Goal: Navigation & Orientation: Find specific page/section

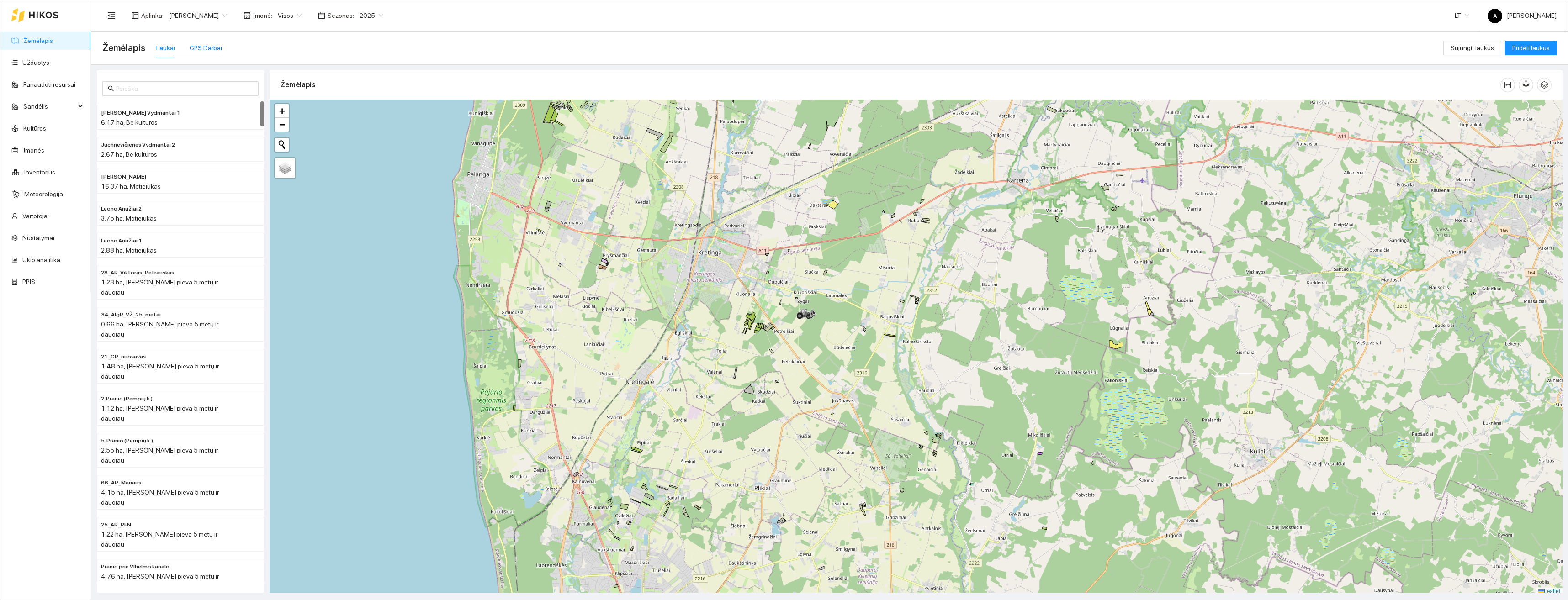
click at [189, 48] on div "GPS Darbai" at bounding box center [205, 48] width 32 height 10
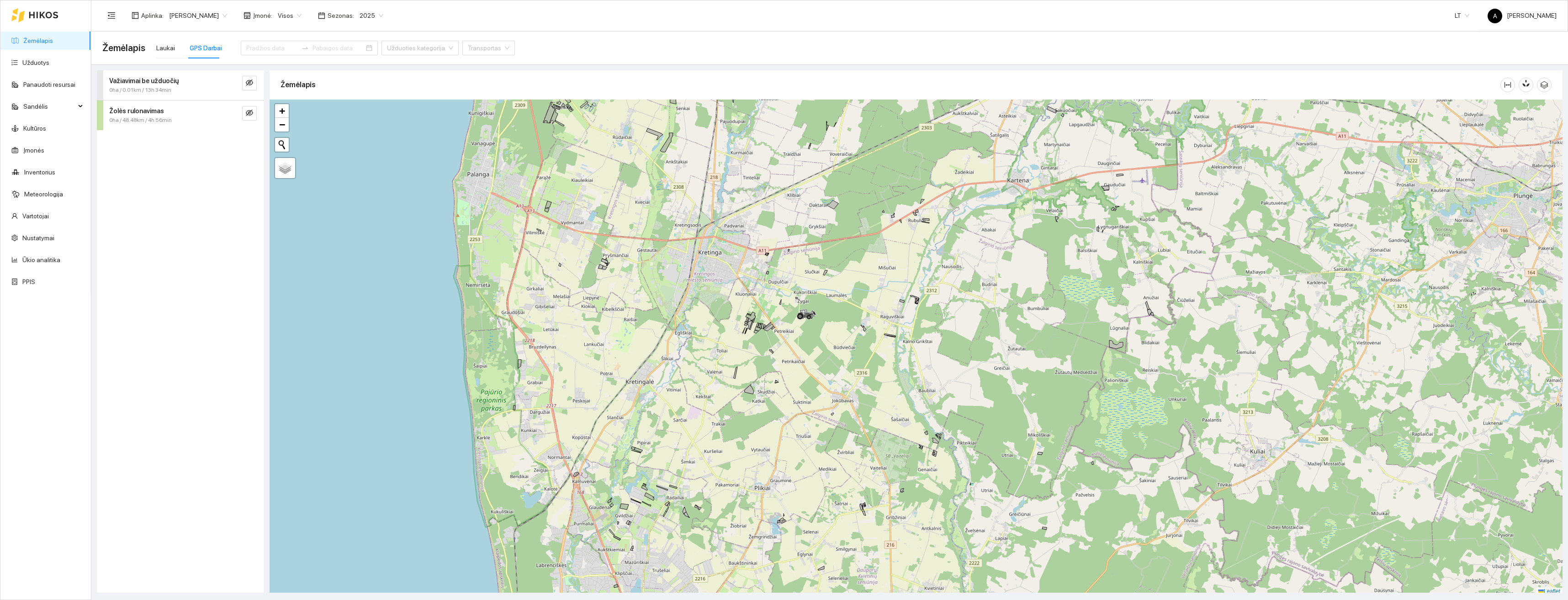
click at [180, 80] on div "Važiavimai be užduočių" at bounding box center [165, 81] width 112 height 10
click at [113, 156] on div "[DATE] 0.01km / 13h 34min / 0 ha" at bounding box center [180, 154] width 153 height 29
click at [118, 178] on icon "right" at bounding box center [116, 180] width 5 height 5
click at [118, 180] on icon "right" at bounding box center [116, 180] width 5 height 5
click at [117, 151] on div at bounding box center [117, 150] width 11 height 10
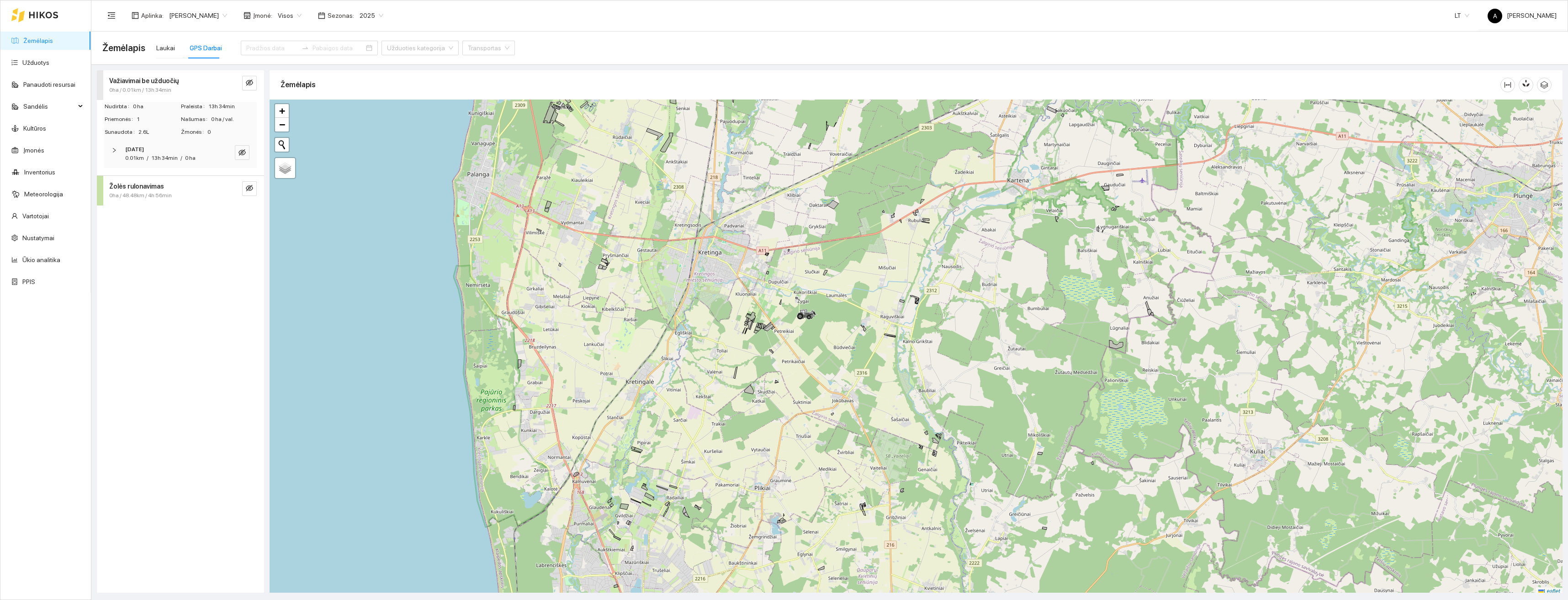
click at [126, 83] on strong "Važiavimai be užduočių" at bounding box center [144, 81] width 69 height 7
click at [125, 112] on strong "Žolės rulonavimas" at bounding box center [136, 111] width 55 height 7
click at [113, 180] on icon "right" at bounding box center [114, 180] width 5 height 5
click at [116, 208] on icon "right" at bounding box center [116, 211] width 5 height 5
click at [243, 208] on icon "eye-invisible" at bounding box center [242, 211] width 5 height 5
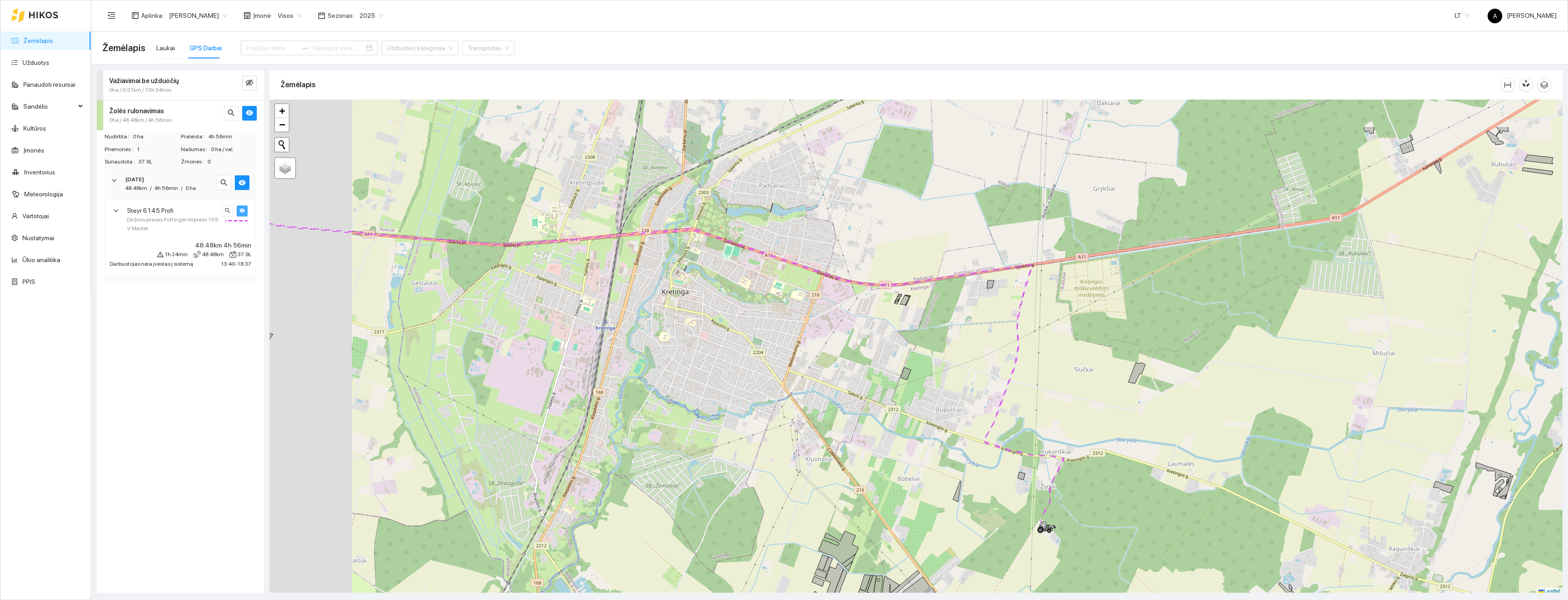
scroll to position [3, 0]
drag, startPoint x: 648, startPoint y: 267, endPoint x: 878, endPoint y: 401, distance: 266.2
click at [878, 401] on div at bounding box center [916, 344] width 1293 height 496
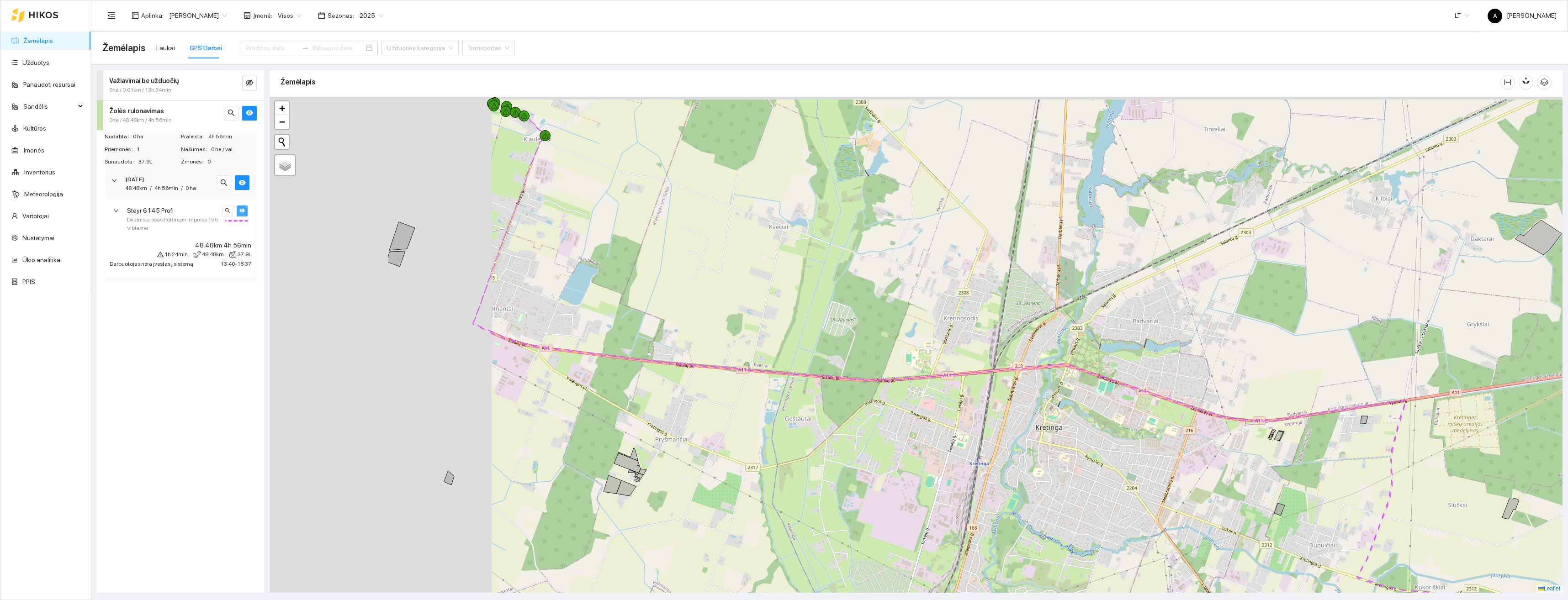
drag, startPoint x: 631, startPoint y: 295, endPoint x: 838, endPoint y: 347, distance: 213.4
click at [939, 367] on div at bounding box center [916, 344] width 1293 height 496
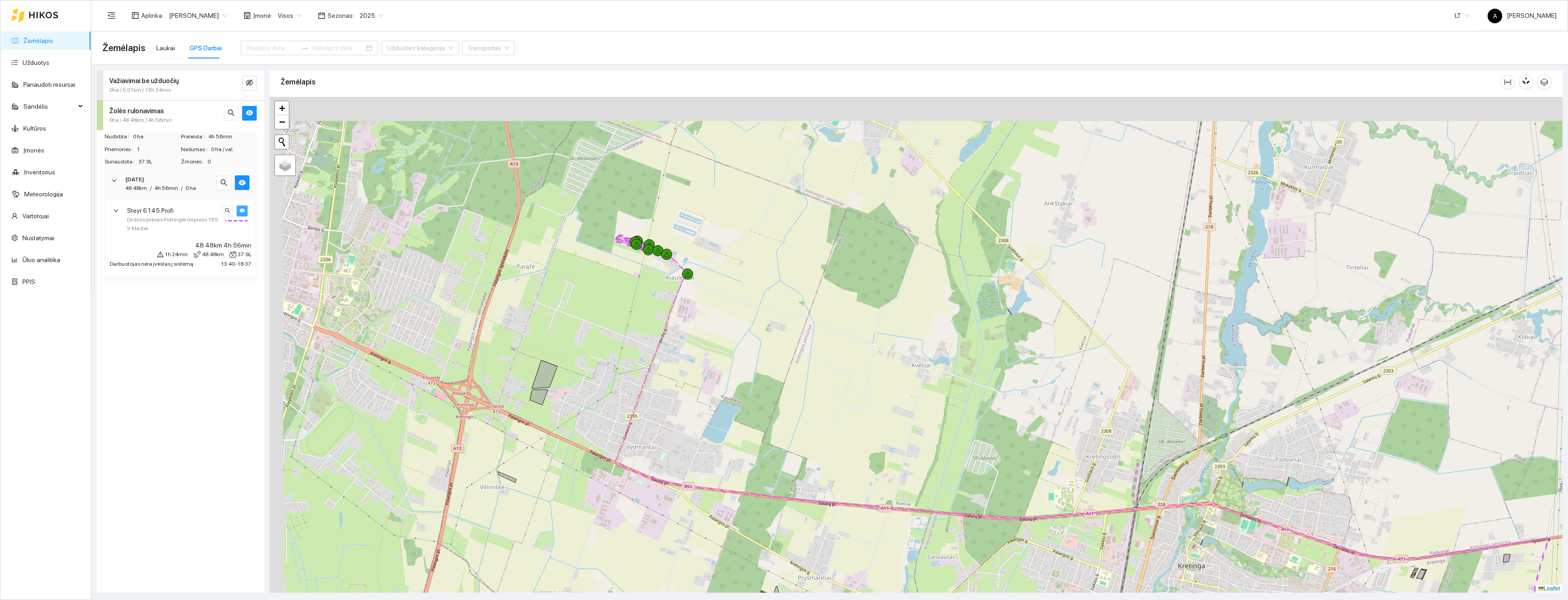
drag, startPoint x: 626, startPoint y: 291, endPoint x: 706, endPoint y: 422, distance: 153.5
click at [706, 422] on div at bounding box center [916, 344] width 1293 height 496
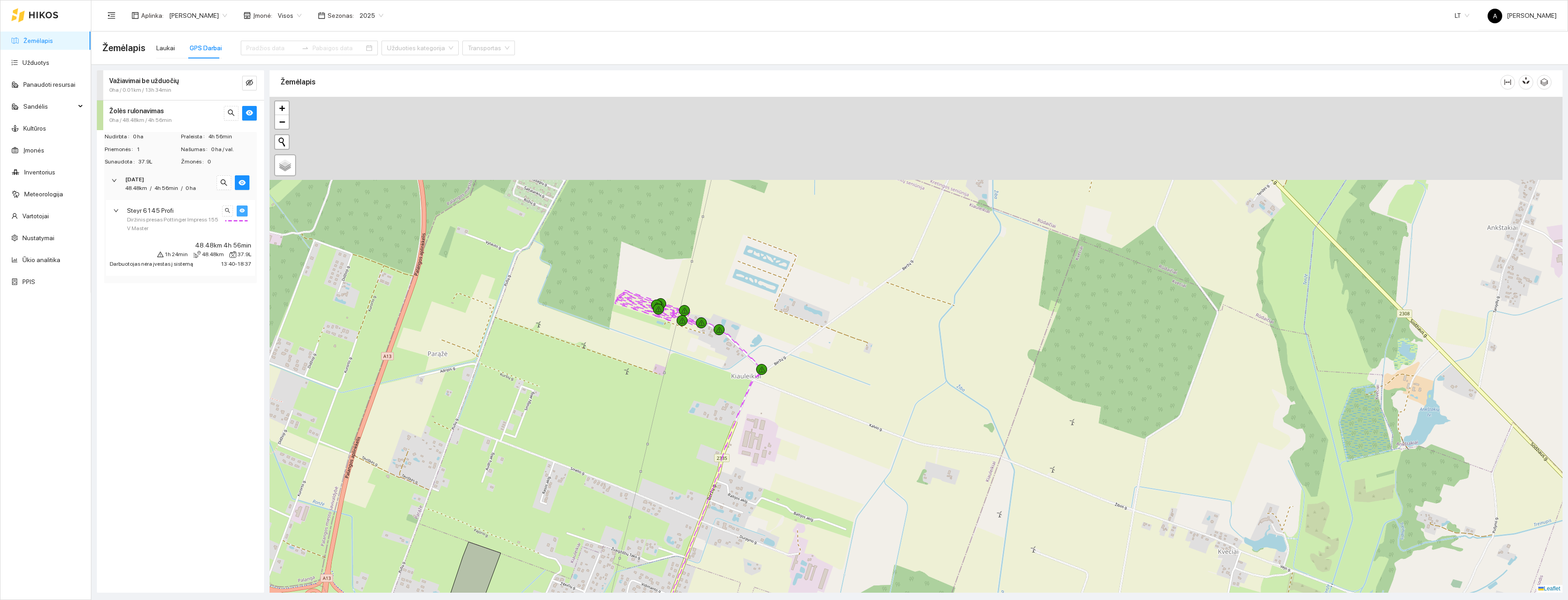
drag, startPoint x: 665, startPoint y: 281, endPoint x: 687, endPoint y: 361, distance: 83.0
click at [687, 361] on div at bounding box center [916, 344] width 1293 height 496
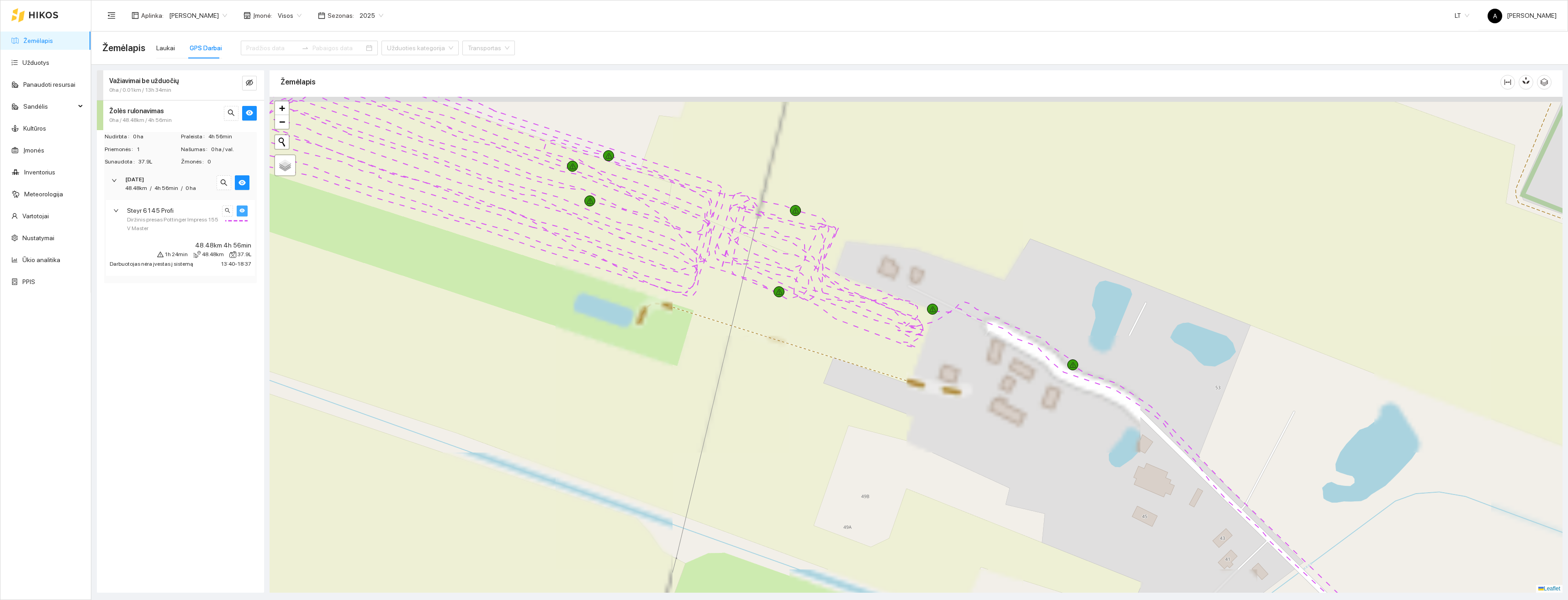
drag, startPoint x: 682, startPoint y: 271, endPoint x: 825, endPoint y: 382, distance: 181.0
click at [826, 383] on div at bounding box center [916, 344] width 1293 height 496
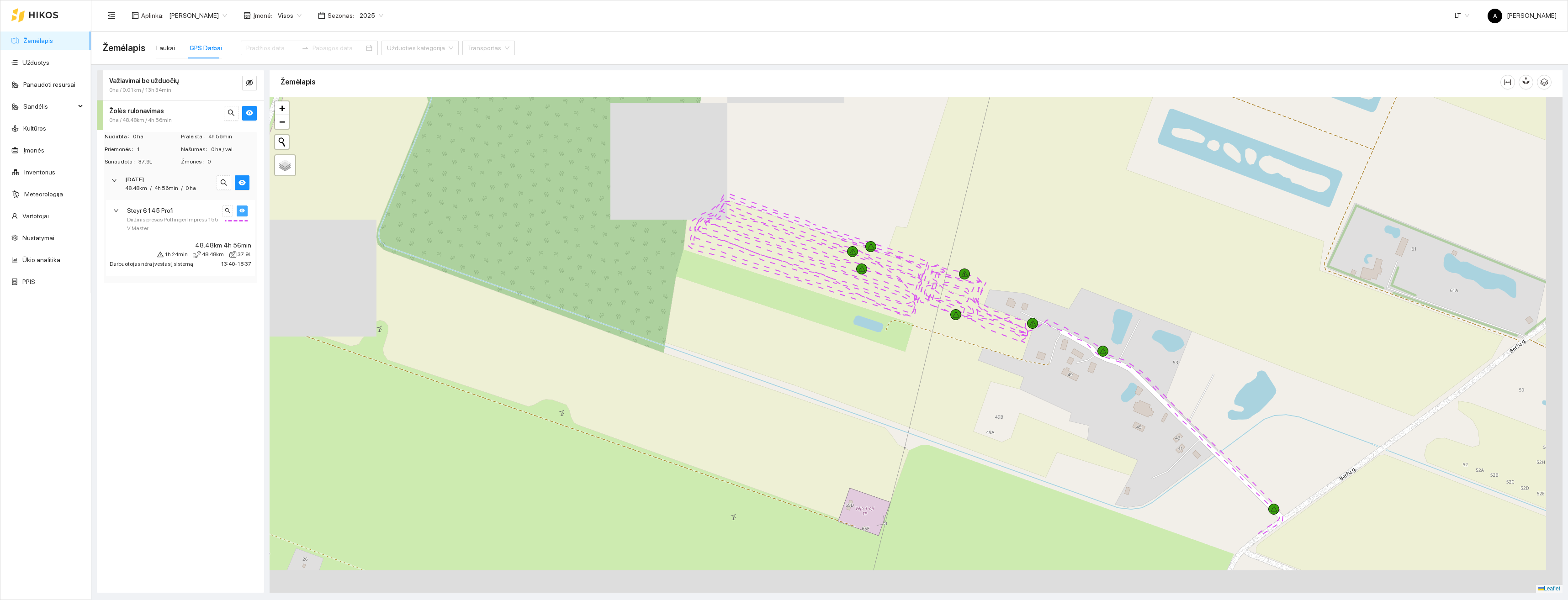
drag, startPoint x: 1206, startPoint y: 508, endPoint x: 1122, endPoint y: 397, distance: 139.2
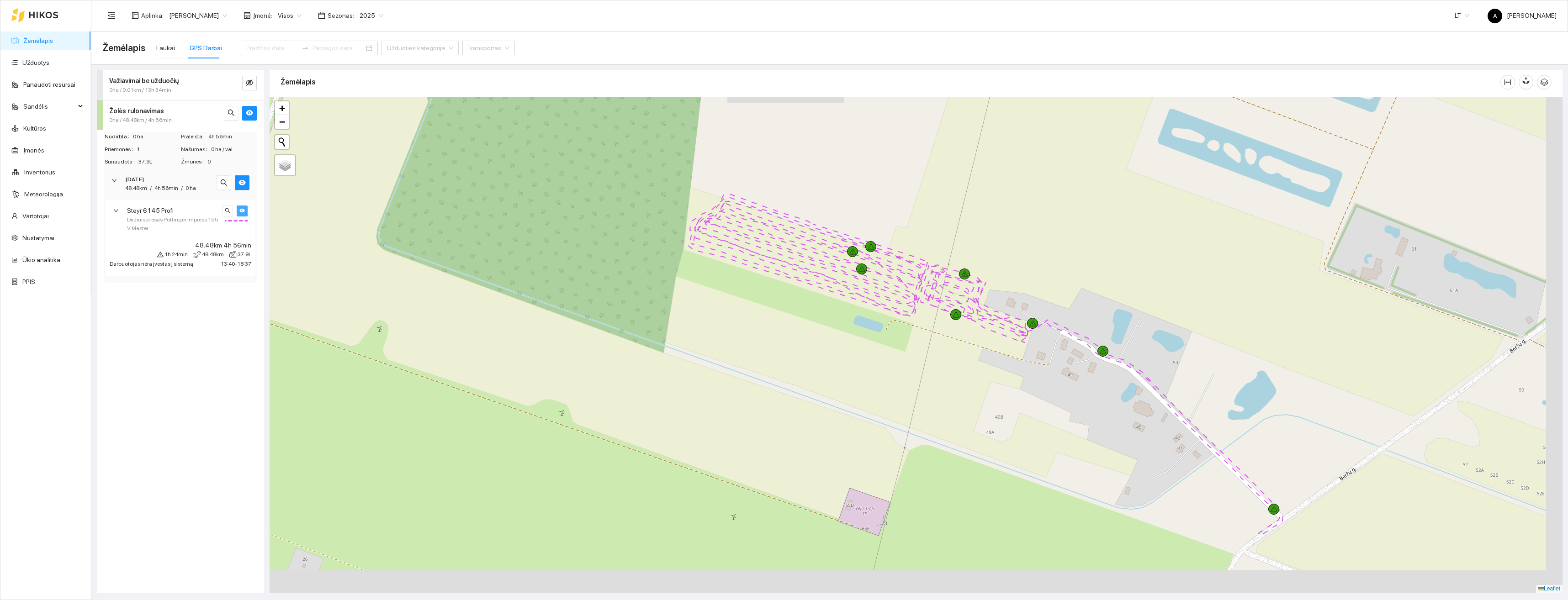
click at [1123, 397] on div at bounding box center [916, 344] width 1293 height 496
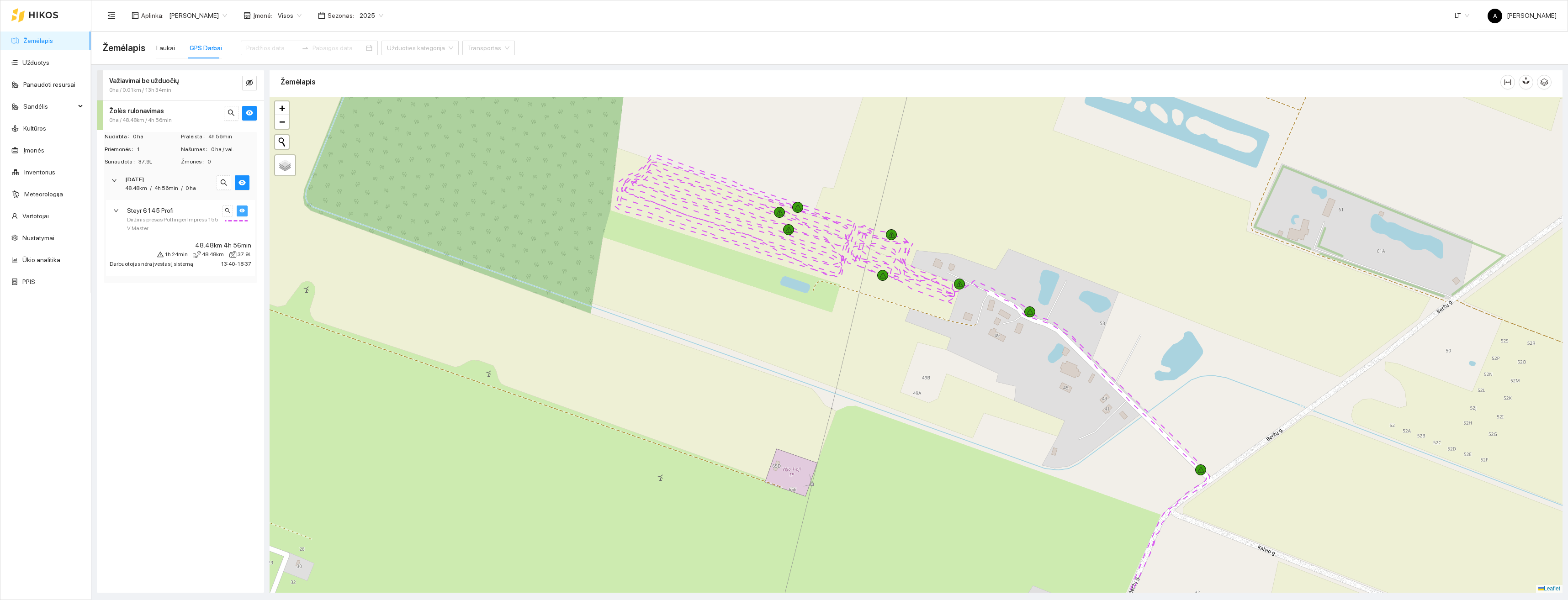
click at [287, 596] on main "Žemėlapis Laukai GPS Darbai Užduoties kategorija Transportas Važiavimai be uždu…" at bounding box center [830, 316] width 1477 height 568
